Goal: Entertainment & Leisure: Consume media (video, audio)

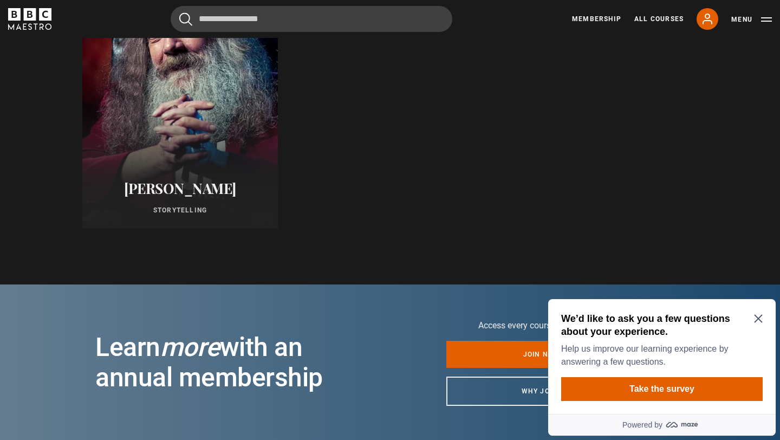
click at [188, 159] on div at bounding box center [180, 98] width 215 height 286
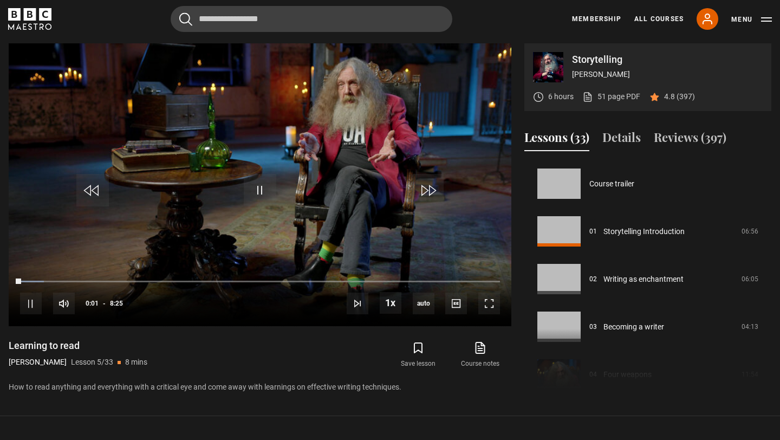
scroll to position [191, 0]
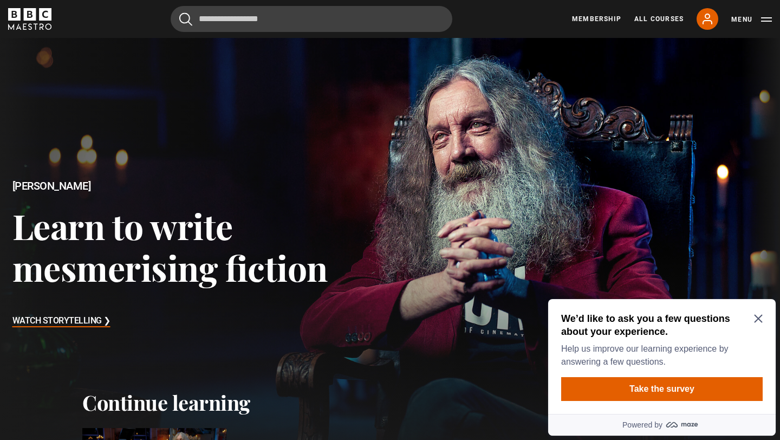
click at [758, 317] on icon "Close Maze Prompt" at bounding box center [758, 319] width 8 height 8
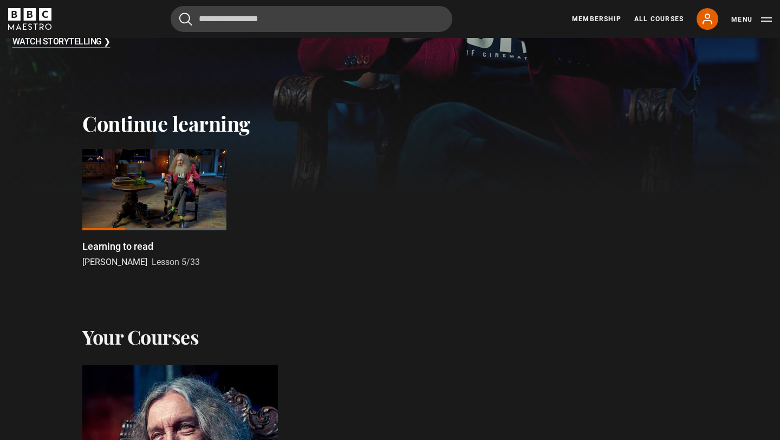
scroll to position [335, 0]
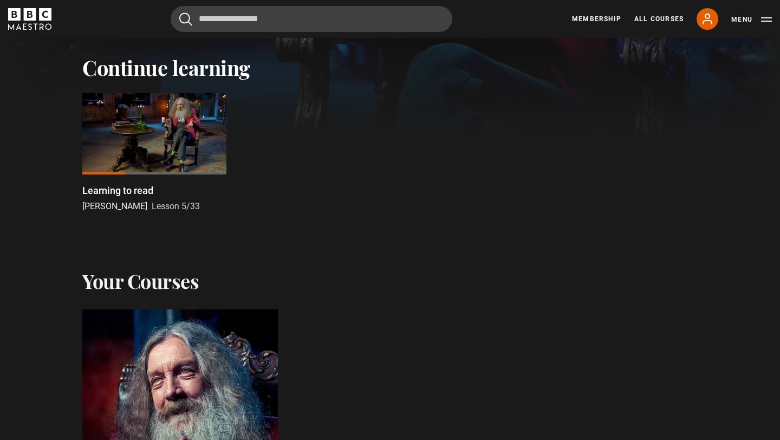
click at [194, 130] on div at bounding box center [154, 133] width 144 height 81
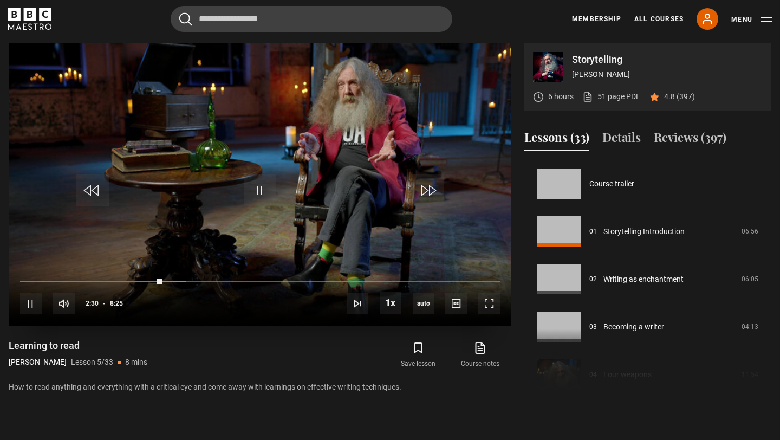
scroll to position [191, 0]
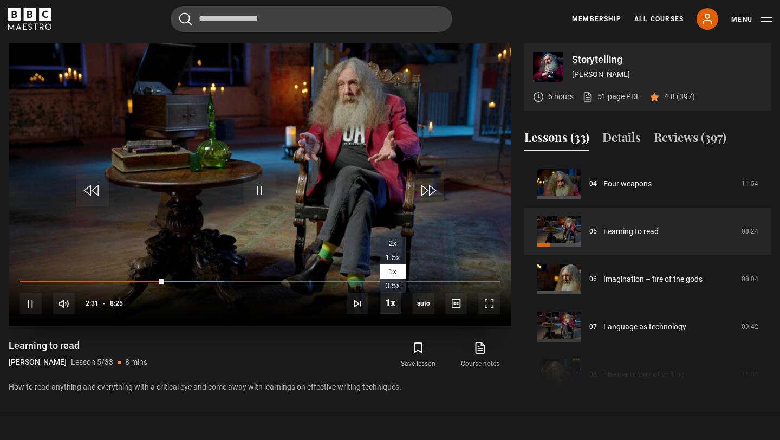
click at [392, 310] on span "Video Player" at bounding box center [391, 303] width 22 height 22
click at [396, 242] on span "2x" at bounding box center [393, 243] width 8 height 9
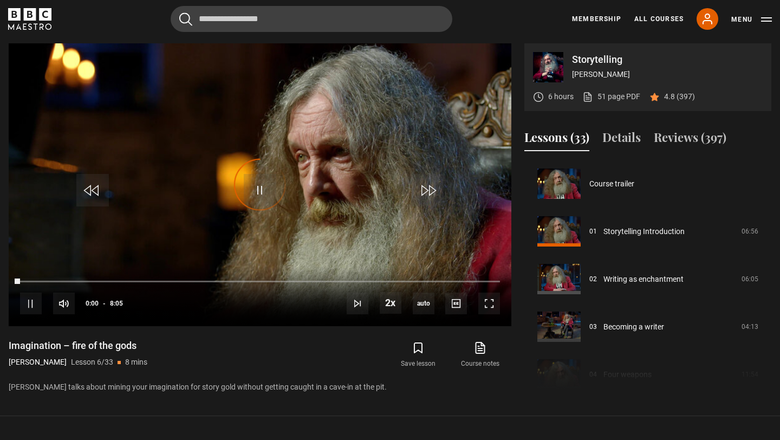
scroll to position [238, 0]
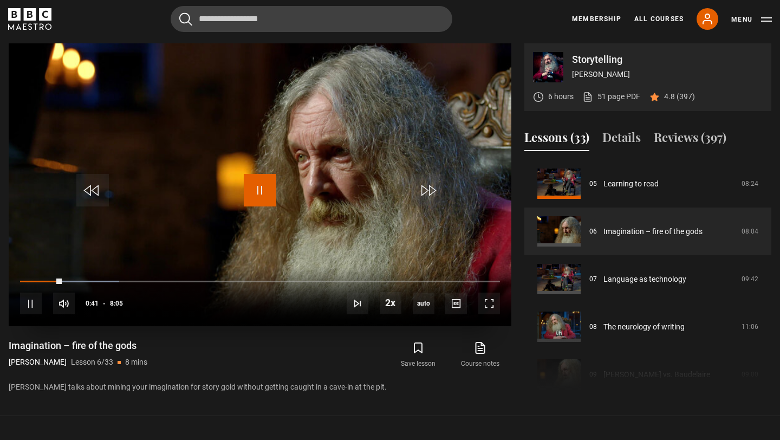
click at [256, 195] on span "Video Player" at bounding box center [260, 190] width 33 height 33
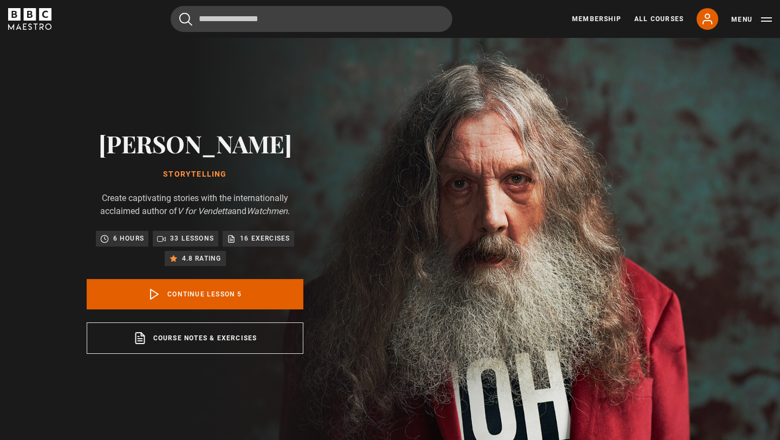
scroll to position [191, 0]
